Goal: Task Accomplishment & Management: Manage account settings

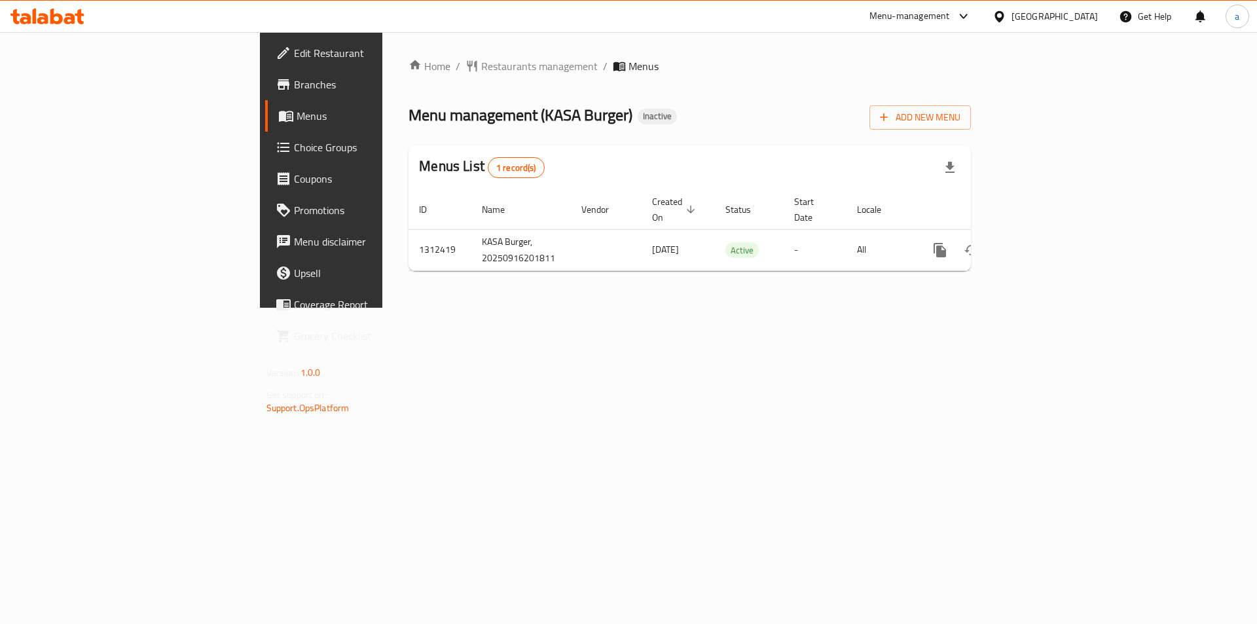
click at [294, 56] on span "Edit Restaurant" at bounding box center [377, 53] width 166 height 16
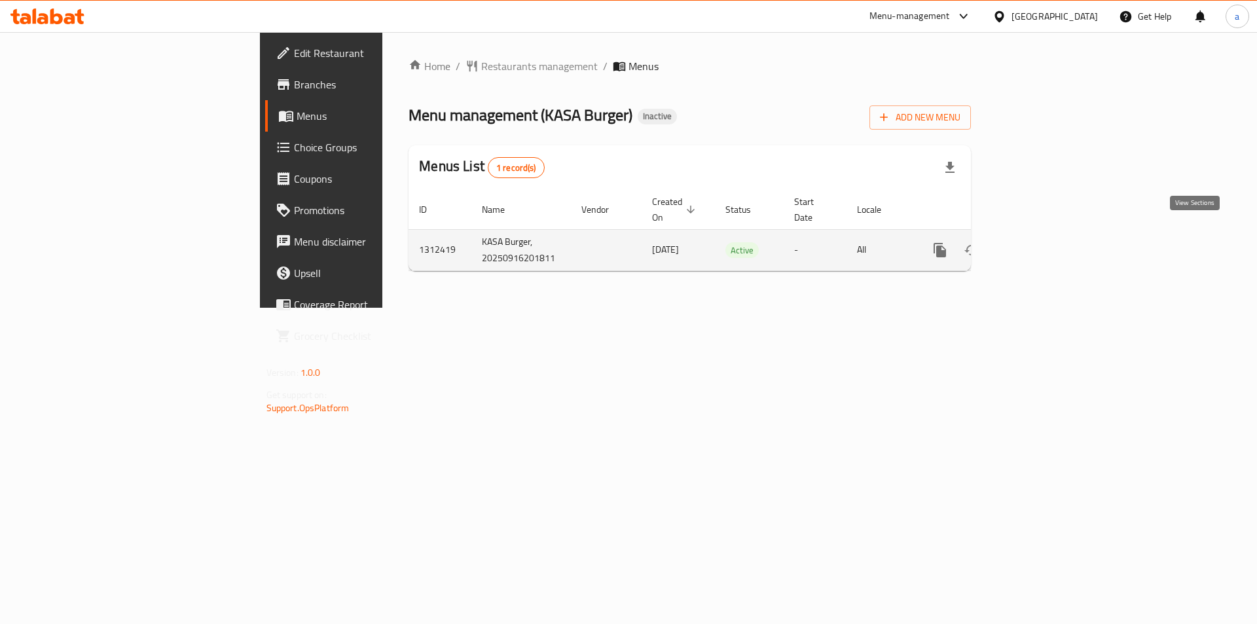
click at [1051, 234] on link "enhanced table" at bounding box center [1034, 249] width 31 height 31
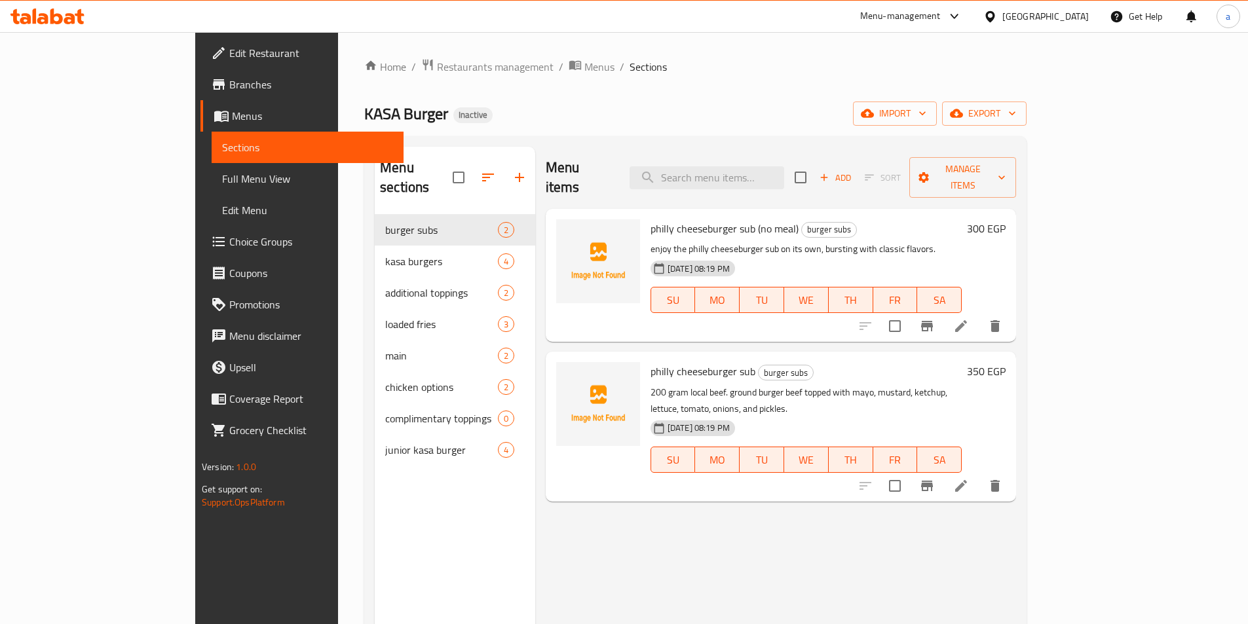
click at [537, 532] on div "Menu items Add Sort Manage items philly cheeseburger sub (no meal) burger subs …" at bounding box center [775, 459] width 481 height 624
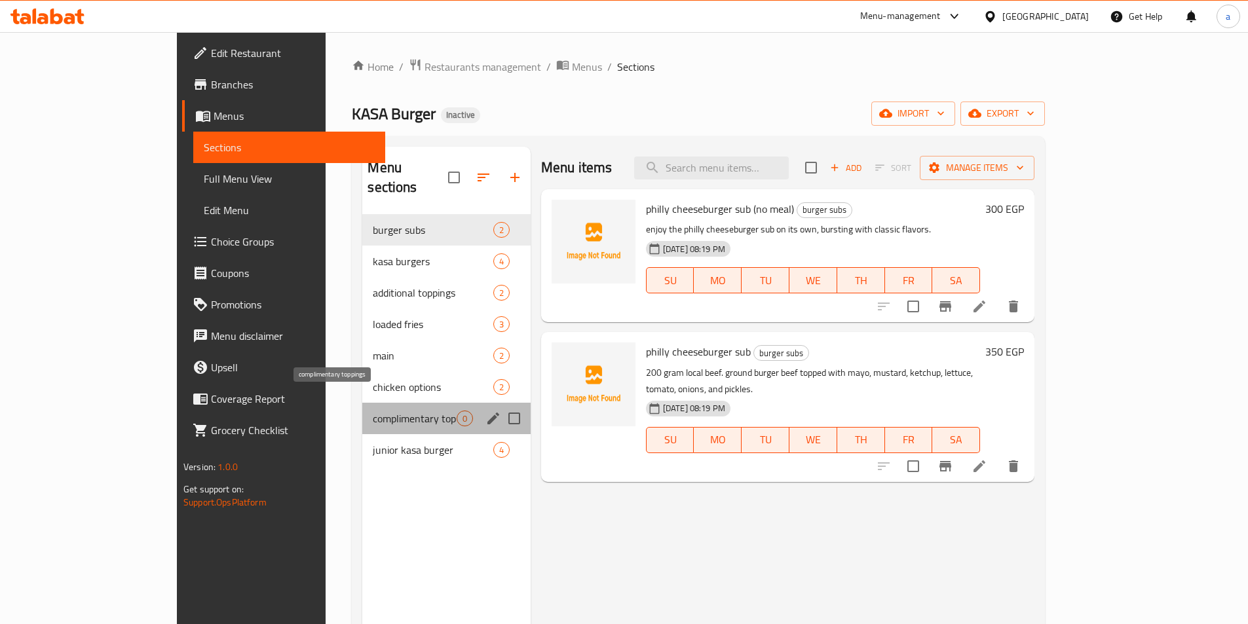
click at [395, 411] on span "complimentary toppings" at bounding box center [414, 419] width 83 height 16
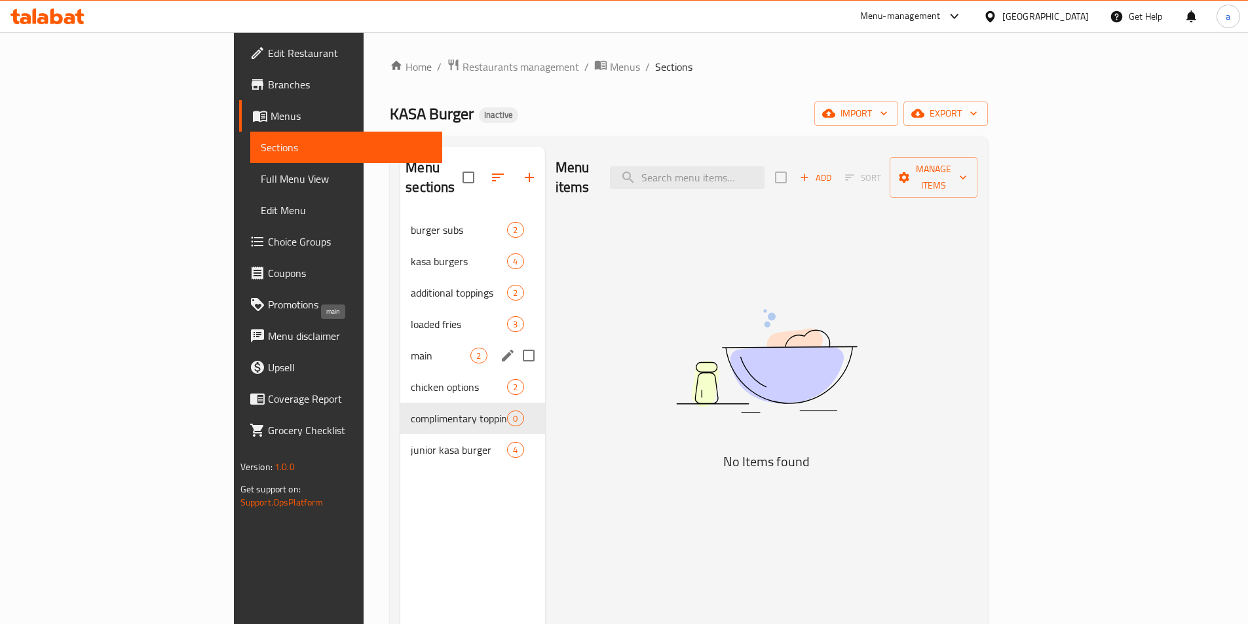
click at [411, 348] on span "main" at bounding box center [441, 356] width 60 height 16
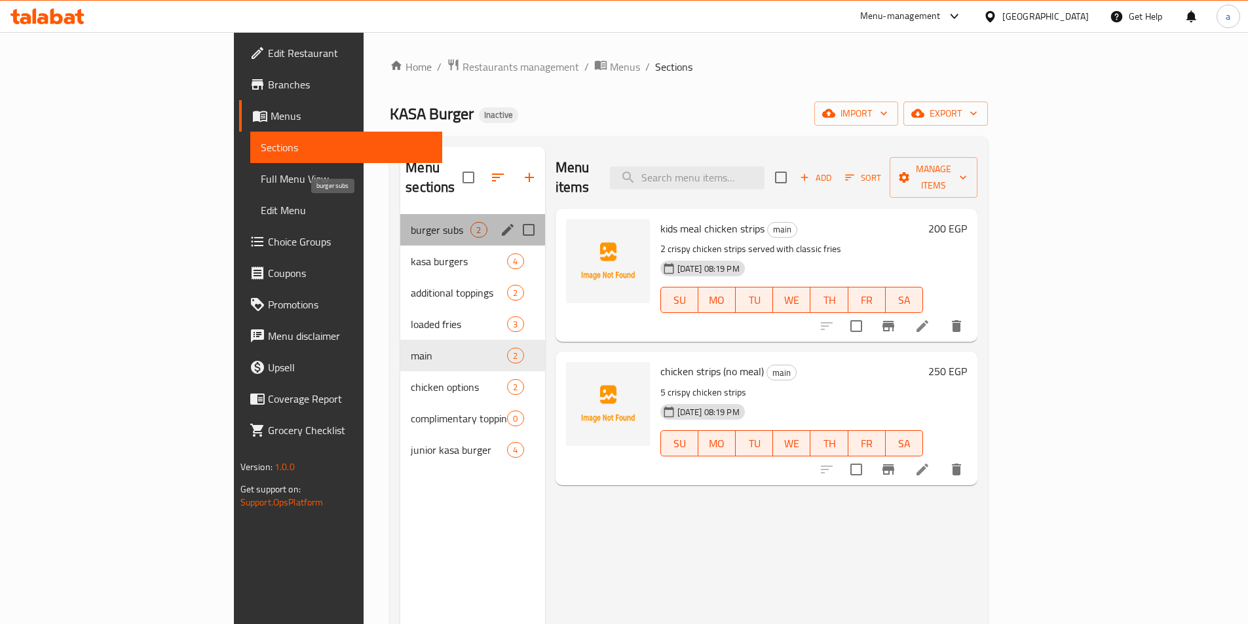
click at [411, 222] on span "burger subs" at bounding box center [441, 230] width 60 height 16
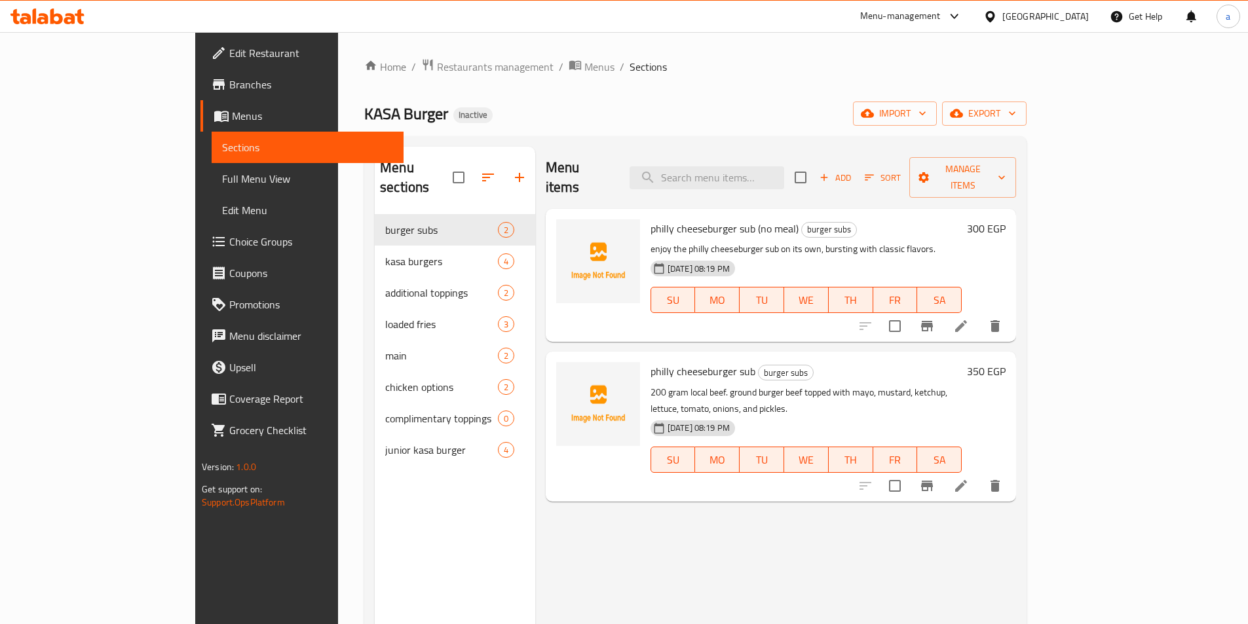
click at [232, 123] on span "Menus" at bounding box center [312, 116] width 161 height 16
